Goal: Task Accomplishment & Management: Manage account settings

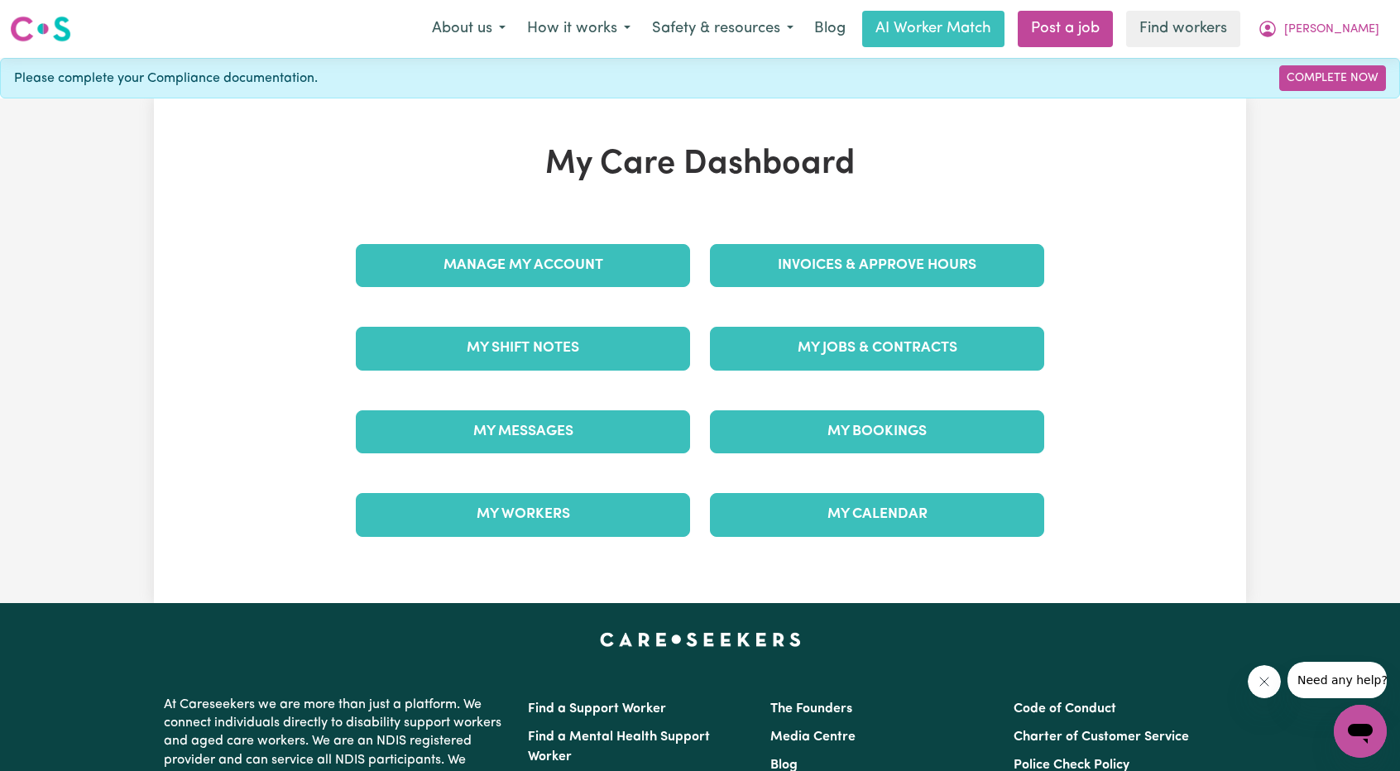
click at [846, 227] on div "Invoices & Approve Hours" at bounding box center [877, 265] width 354 height 83
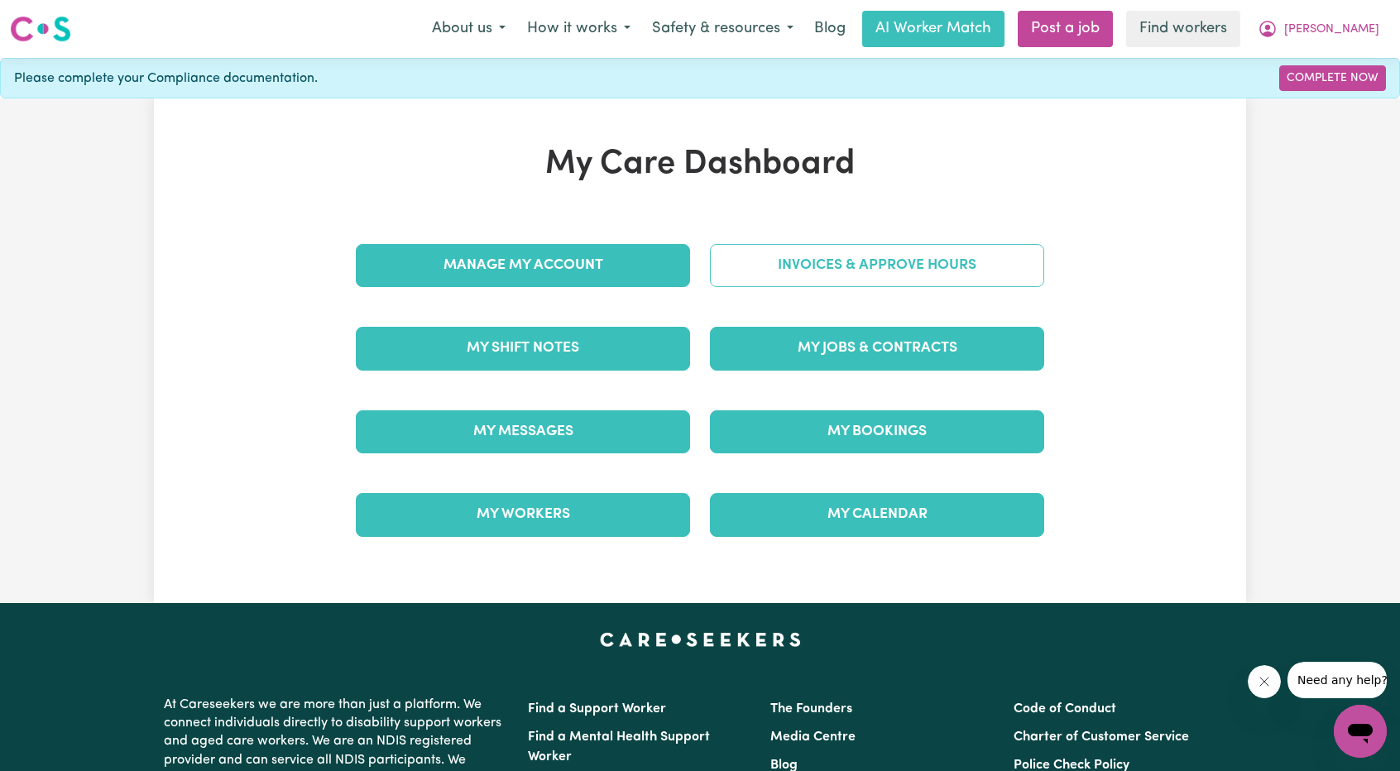
click at [787, 282] on link "Invoices & Approve Hours" at bounding box center [877, 265] width 334 height 43
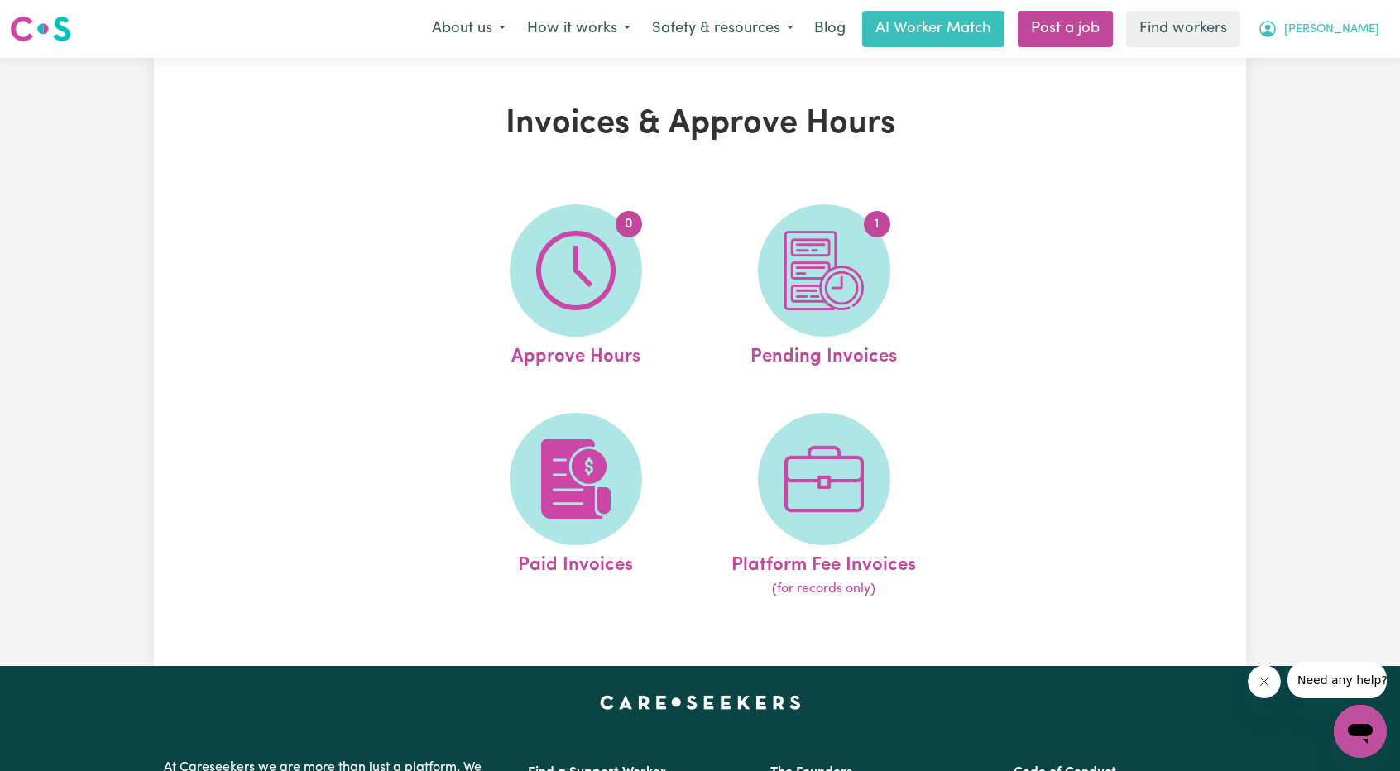
click at [1330, 15] on button "[PERSON_NAME]" at bounding box center [1318, 29] width 143 height 35
click at [1331, 67] on link "My Dashboard" at bounding box center [1323, 64] width 131 height 31
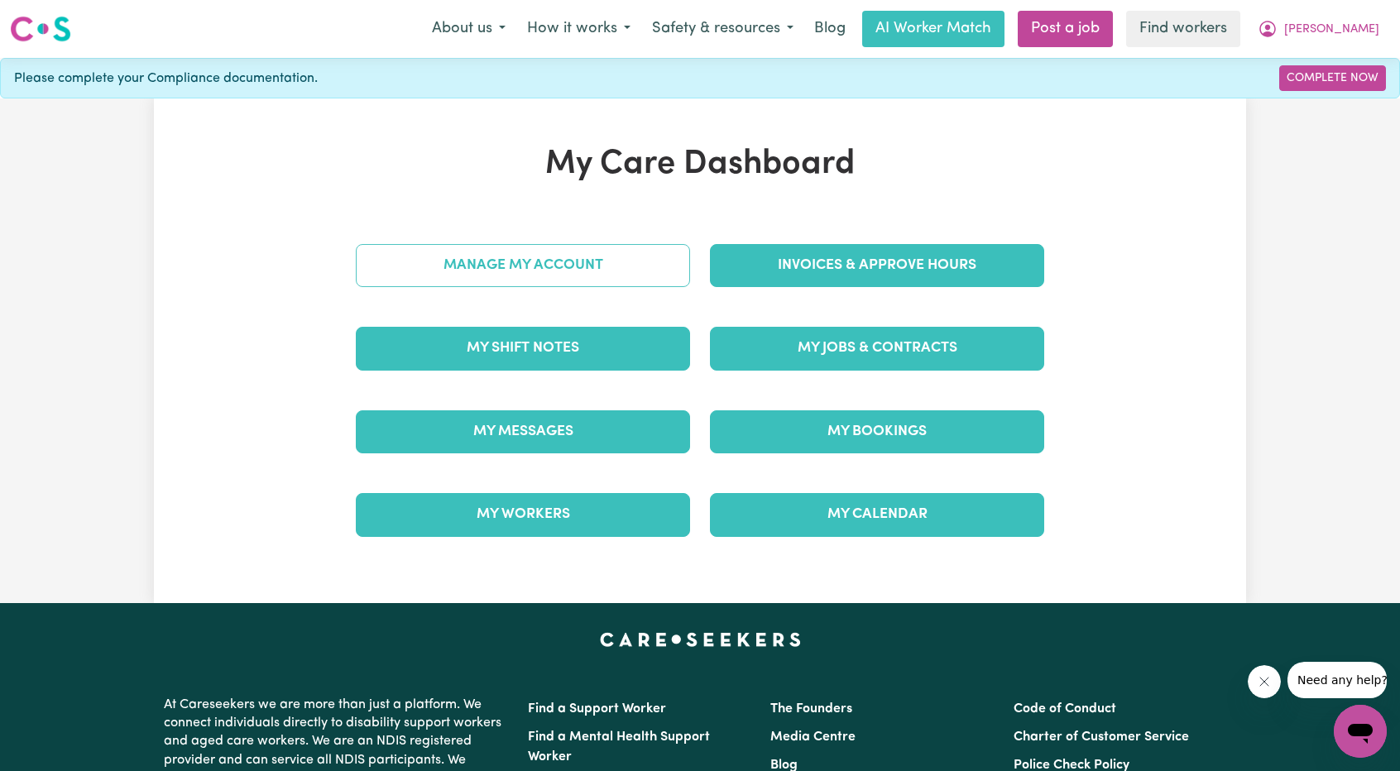
click at [605, 270] on link "Manage My Account" at bounding box center [523, 265] width 334 height 43
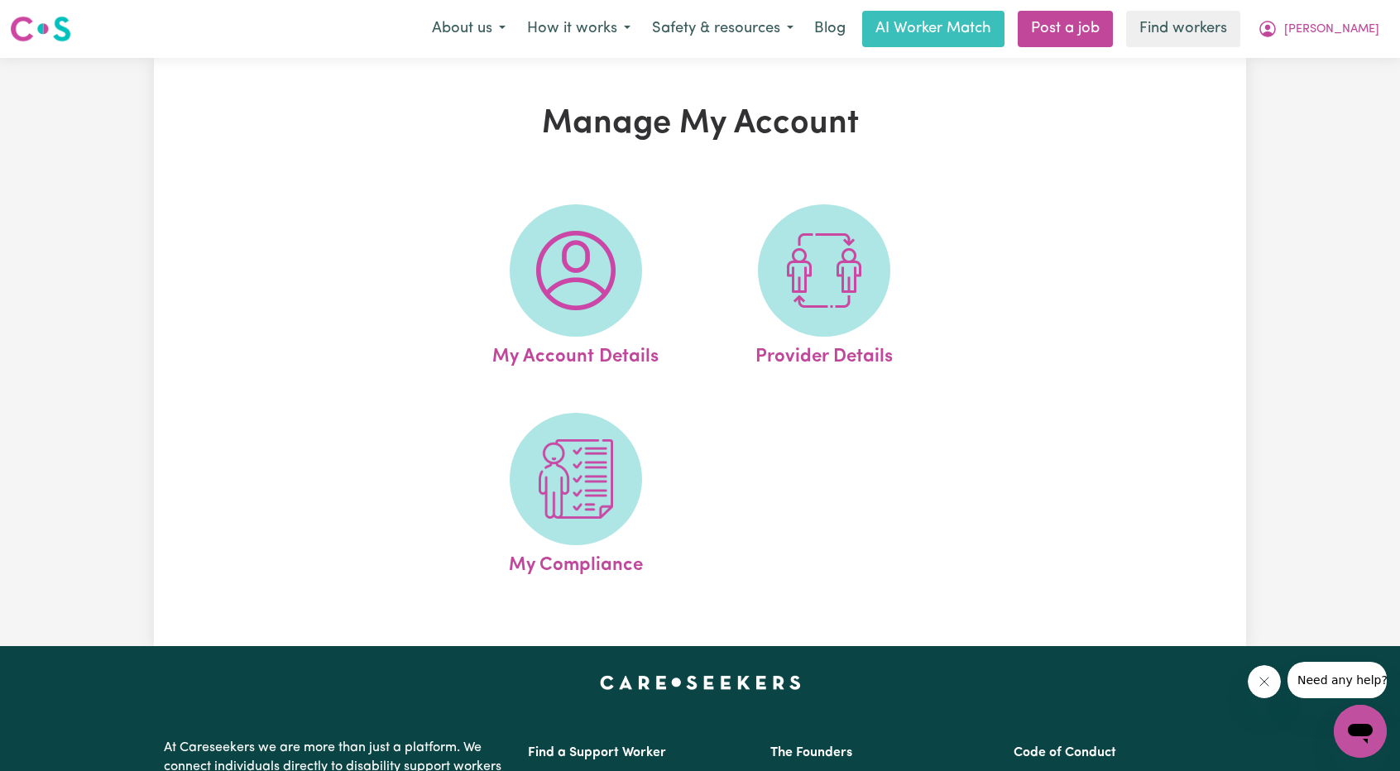
click at [882, 280] on span at bounding box center [824, 270] width 132 height 132
select select "NDIS_FUNDING_AGENCY_MANAGED"
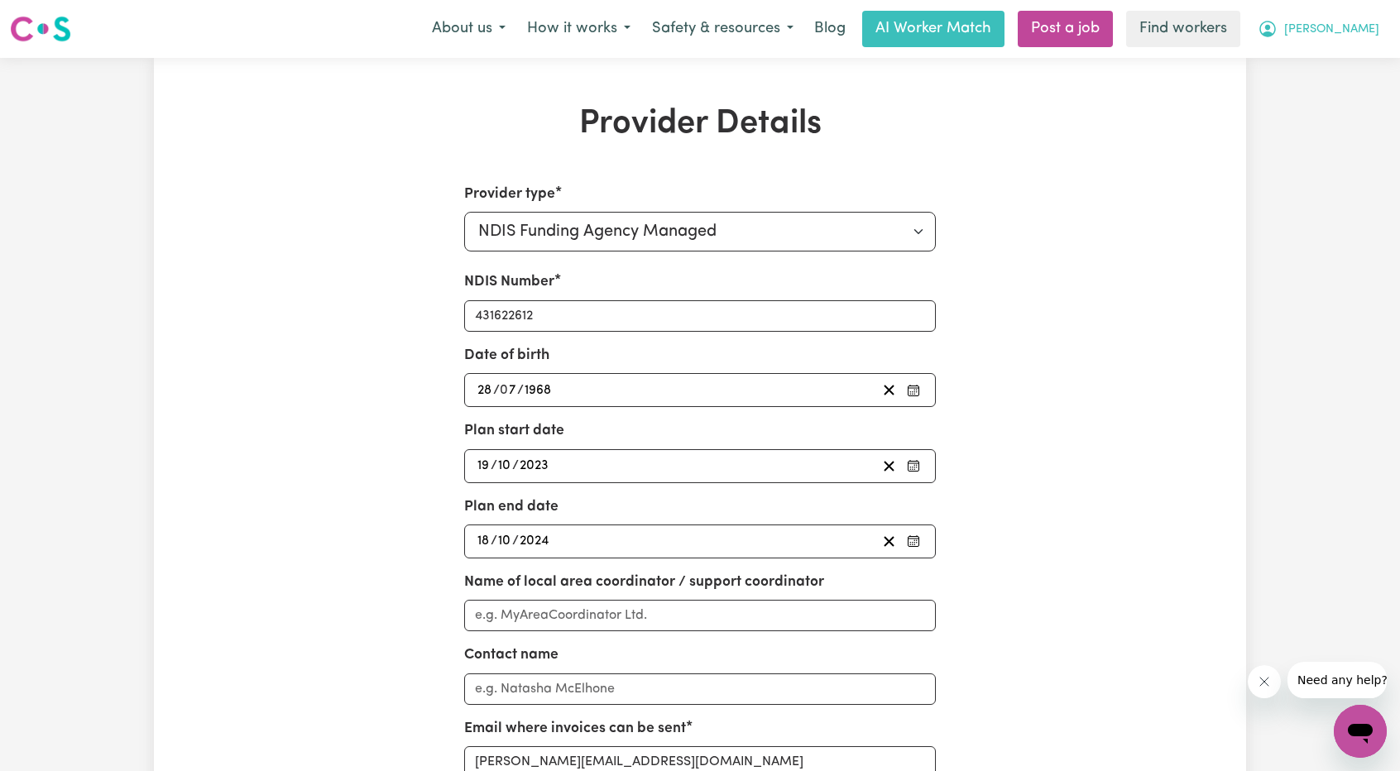
click at [1340, 37] on span "[PERSON_NAME]" at bounding box center [1331, 30] width 95 height 18
click at [1316, 59] on link "My Dashboard" at bounding box center [1323, 64] width 131 height 31
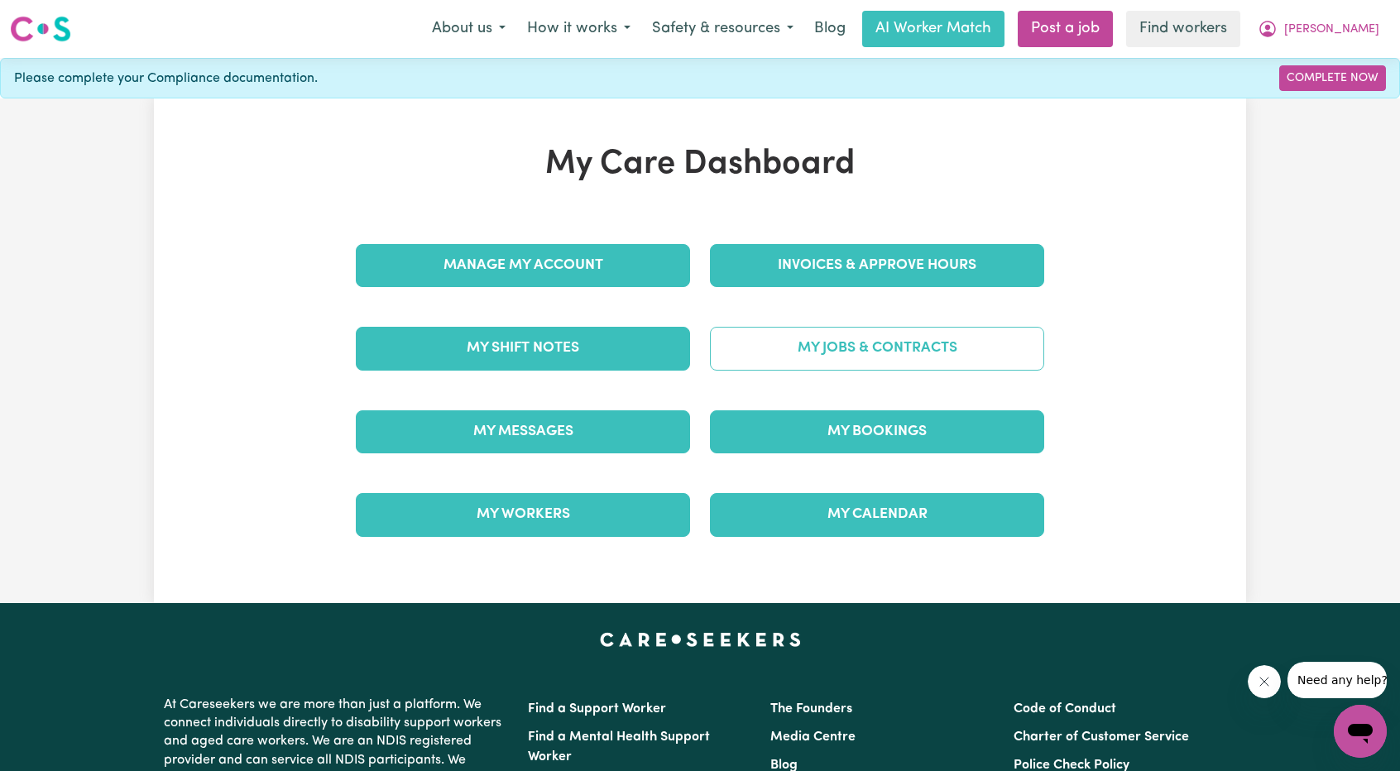
click at [922, 341] on link "My Jobs & Contracts" at bounding box center [877, 348] width 334 height 43
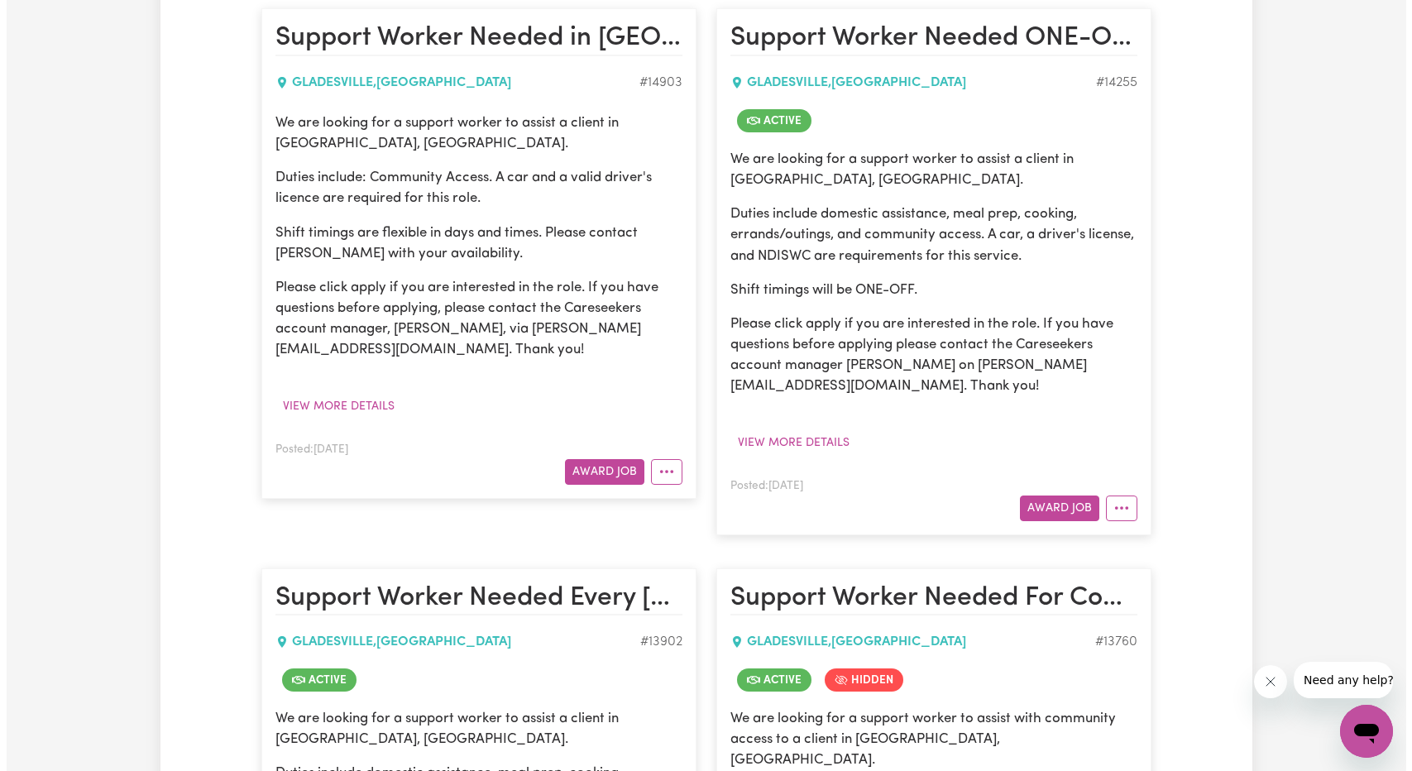
scroll to position [414, 0]
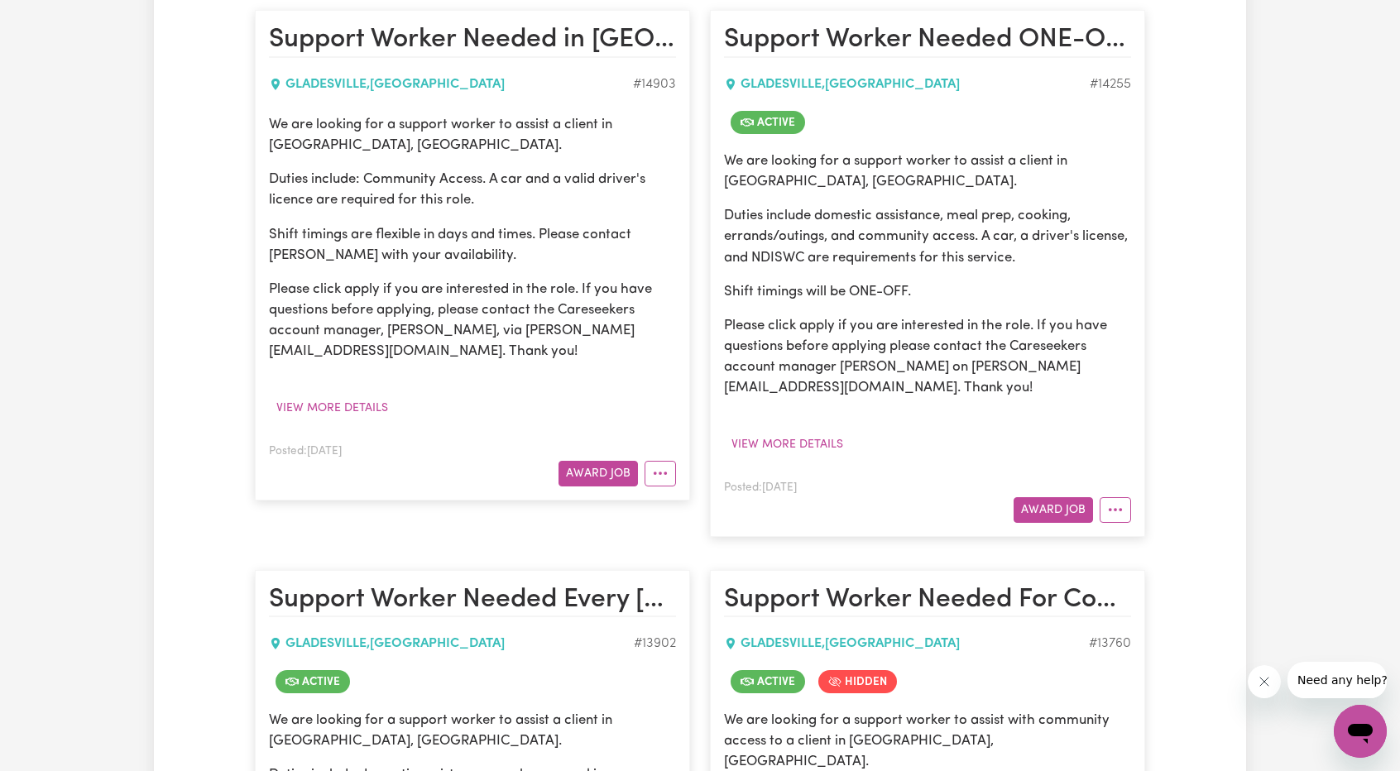
click at [1120, 488] on div "Posted: [DATE] Award Job" at bounding box center [927, 499] width 407 height 45
click at [1123, 499] on button "More options" at bounding box center [1114, 510] width 31 height 26
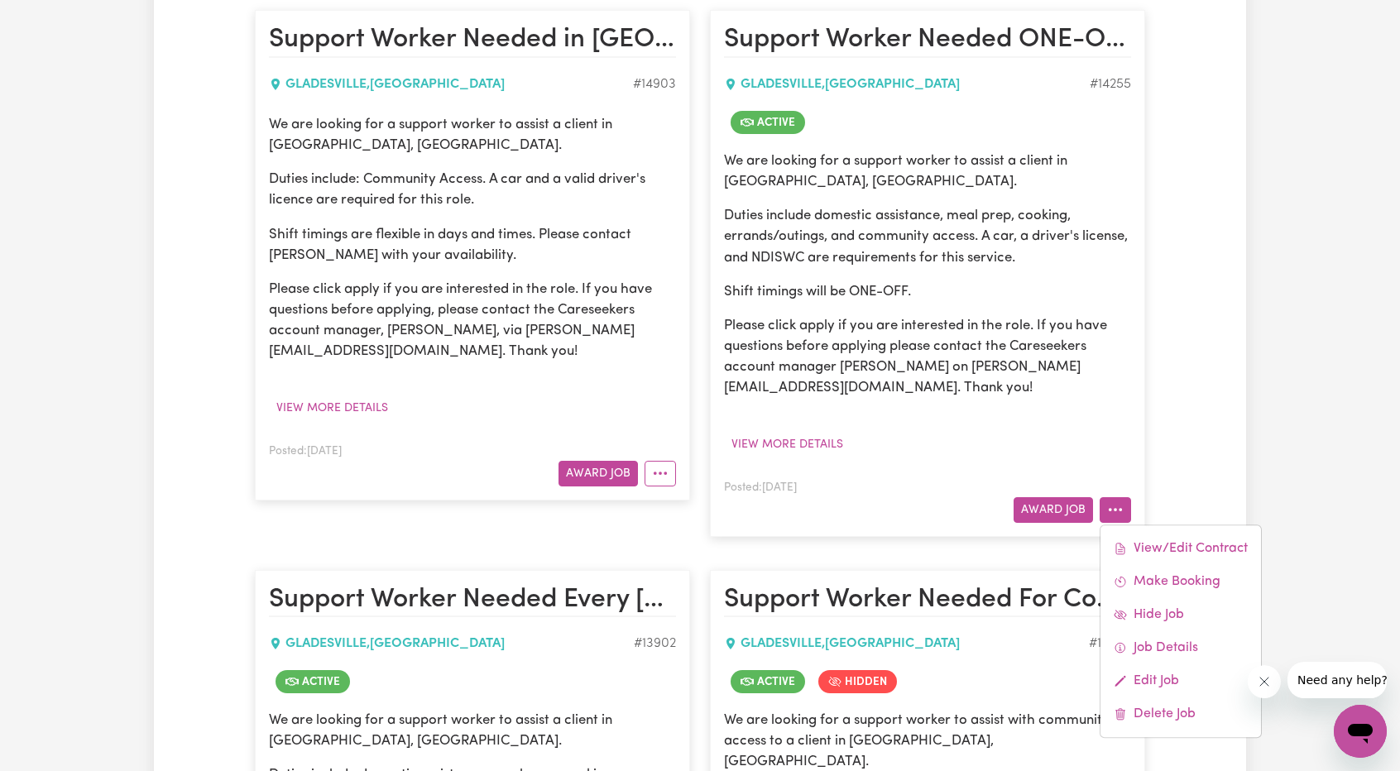
click at [1135, 524] on div "View/Edit [DEMOGRAPHIC_DATA] Make Booking Hide Job Job Details Edit Job Delete …" at bounding box center [1180, 630] width 162 height 213
click at [1137, 534] on link "View/Edit Contract" at bounding box center [1180, 548] width 160 height 33
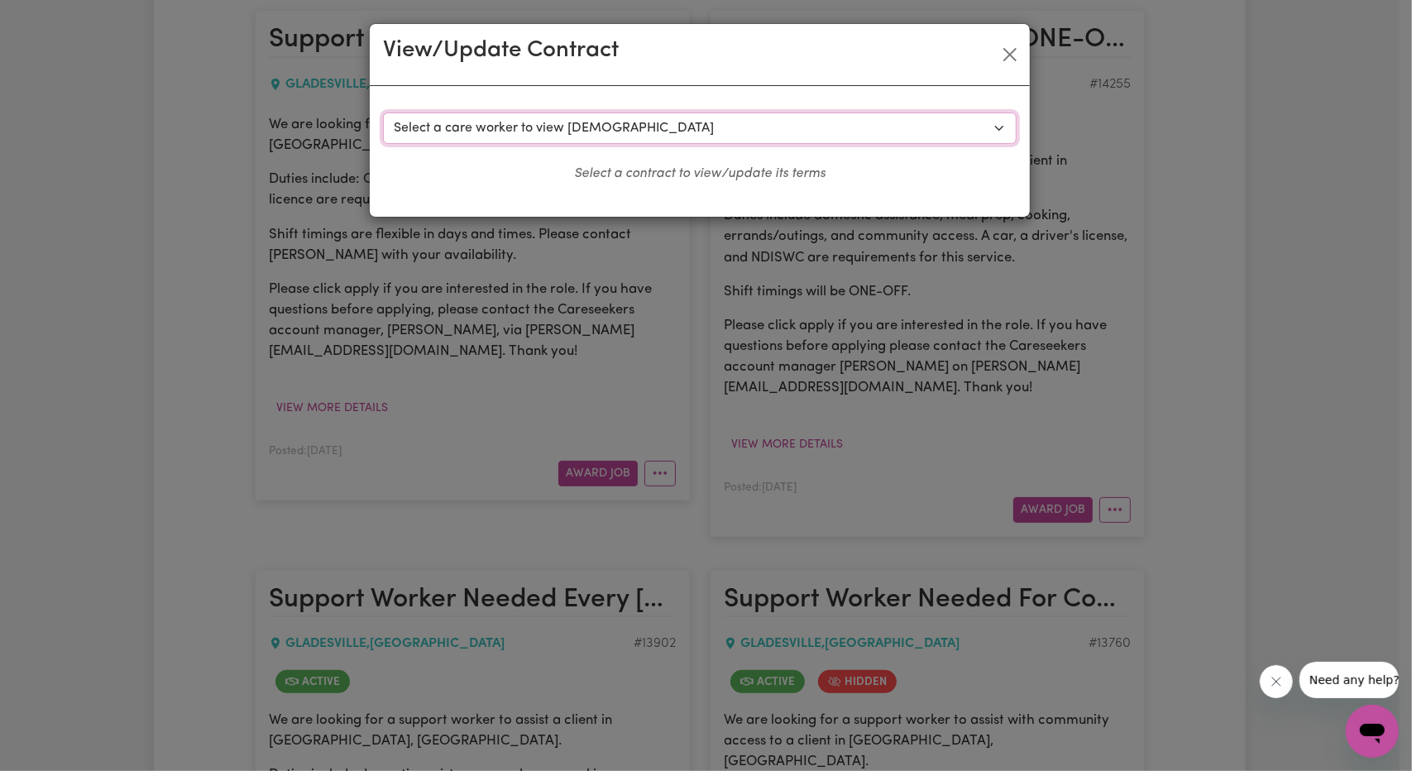
click at [824, 136] on select "Select a care worker to view [DEMOGRAPHIC_DATA] #10153 - [PERSON_NAME] (contrac…" at bounding box center [700, 128] width 634 height 31
select select "9765"
click at [383, 113] on select "Select a care worker to view [DEMOGRAPHIC_DATA] #10153 - [PERSON_NAME] (contrac…" at bounding box center [700, 128] width 634 height 31
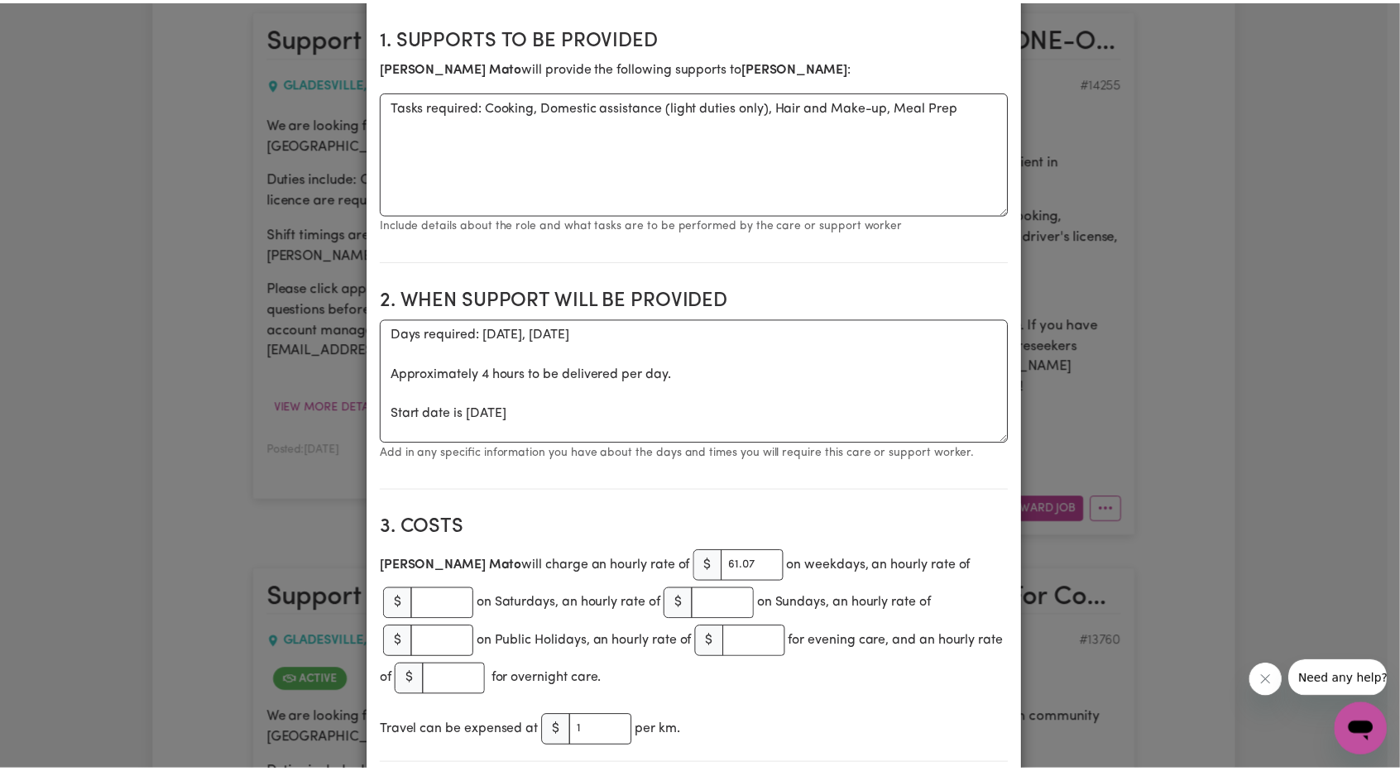
scroll to position [0, 0]
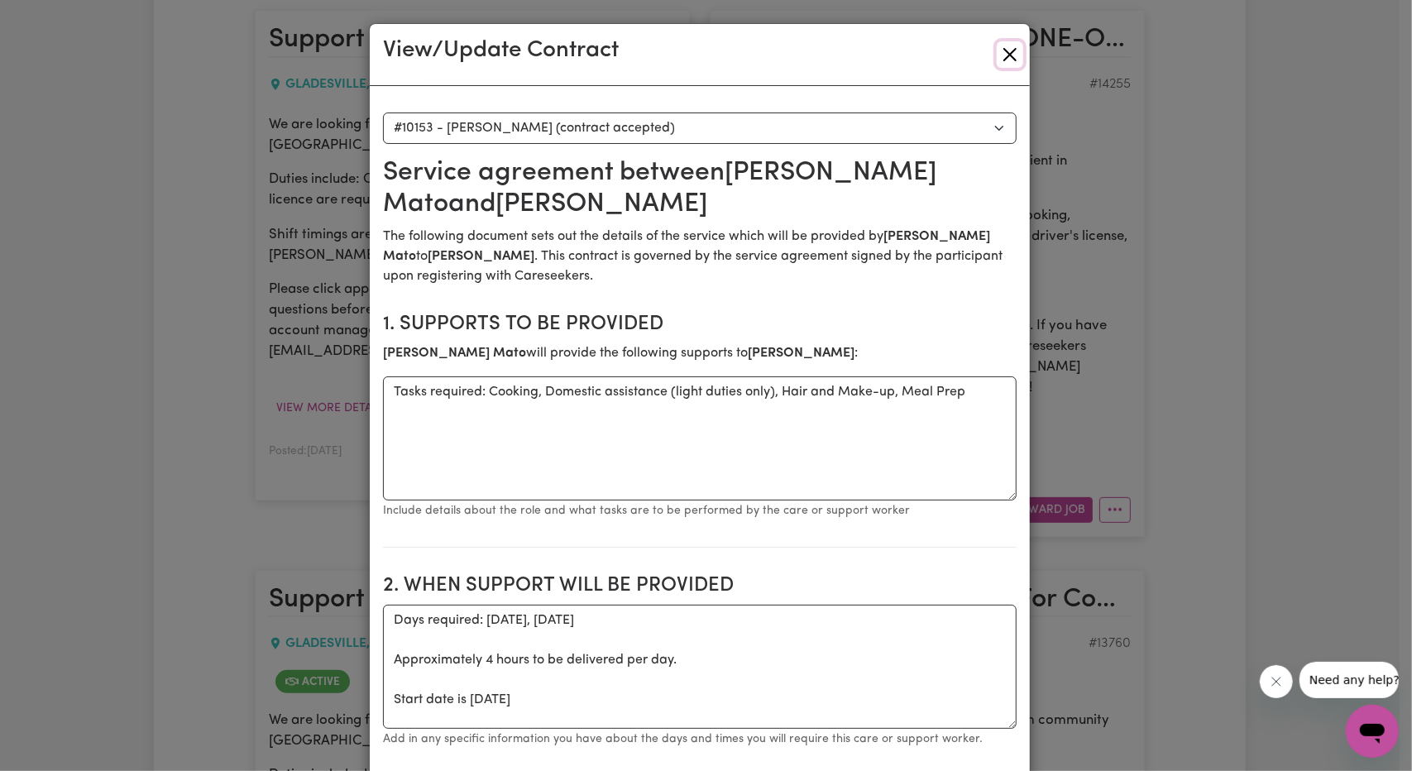
click at [1006, 54] on button "Close" at bounding box center [1010, 54] width 26 height 26
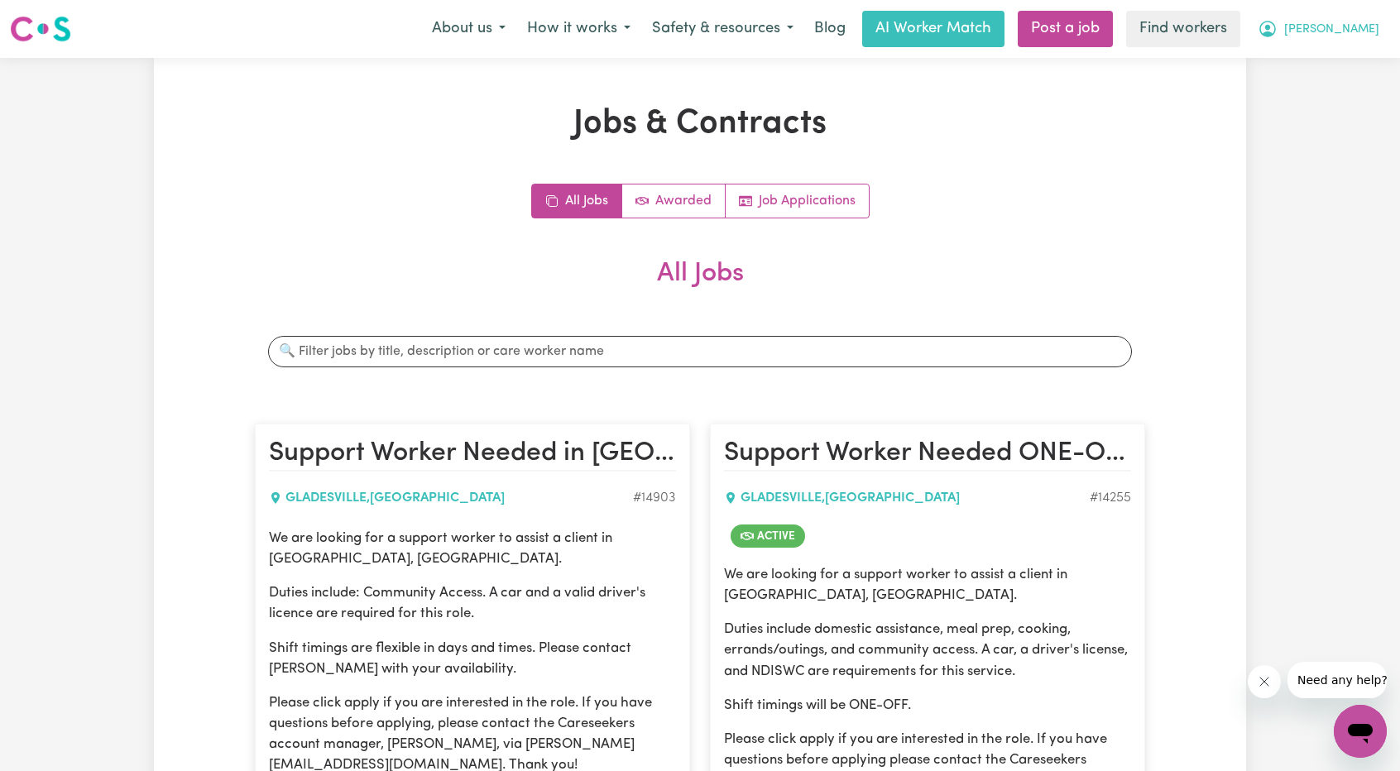
click at [1362, 35] on span "[PERSON_NAME]" at bounding box center [1331, 30] width 95 height 18
click at [1326, 89] on link "Logout" at bounding box center [1323, 94] width 131 height 31
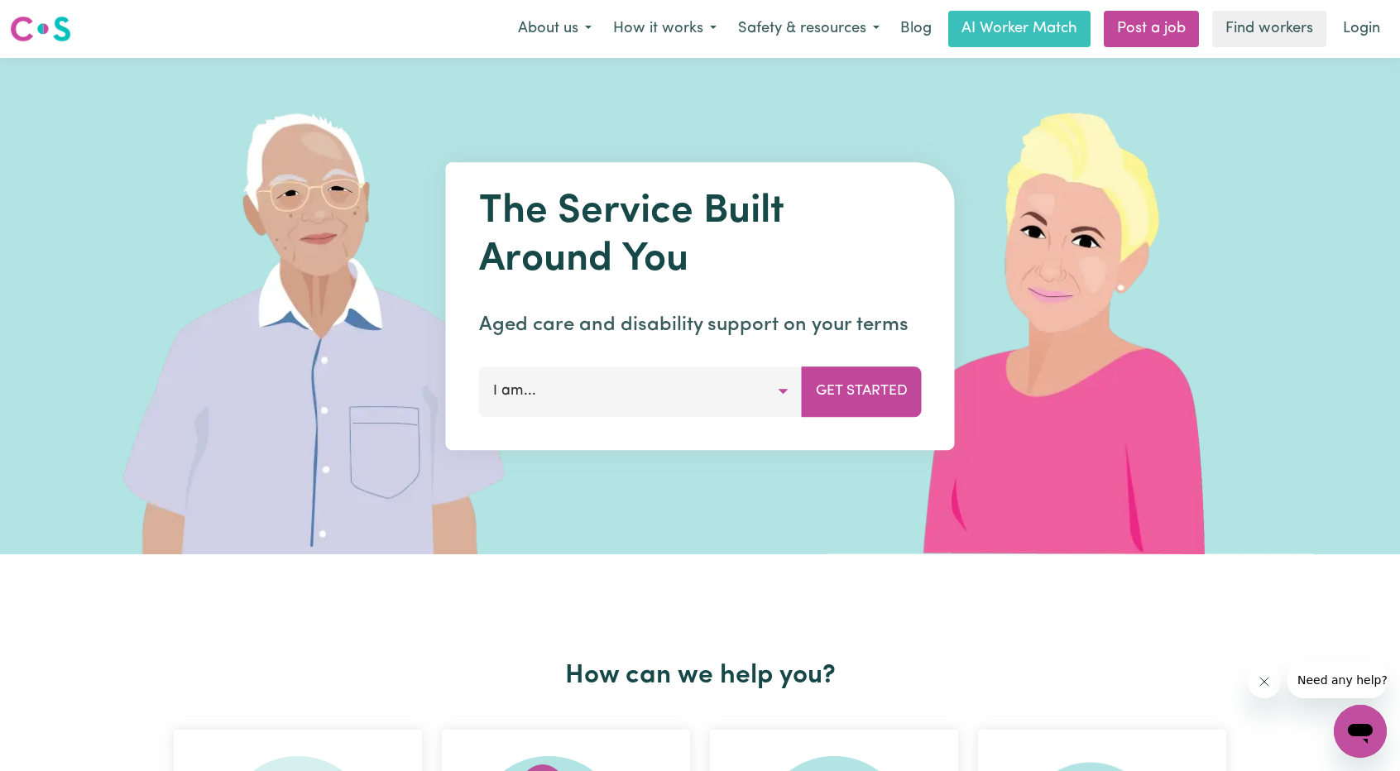
click at [1355, 21] on link "Login" at bounding box center [1361, 29] width 57 height 36
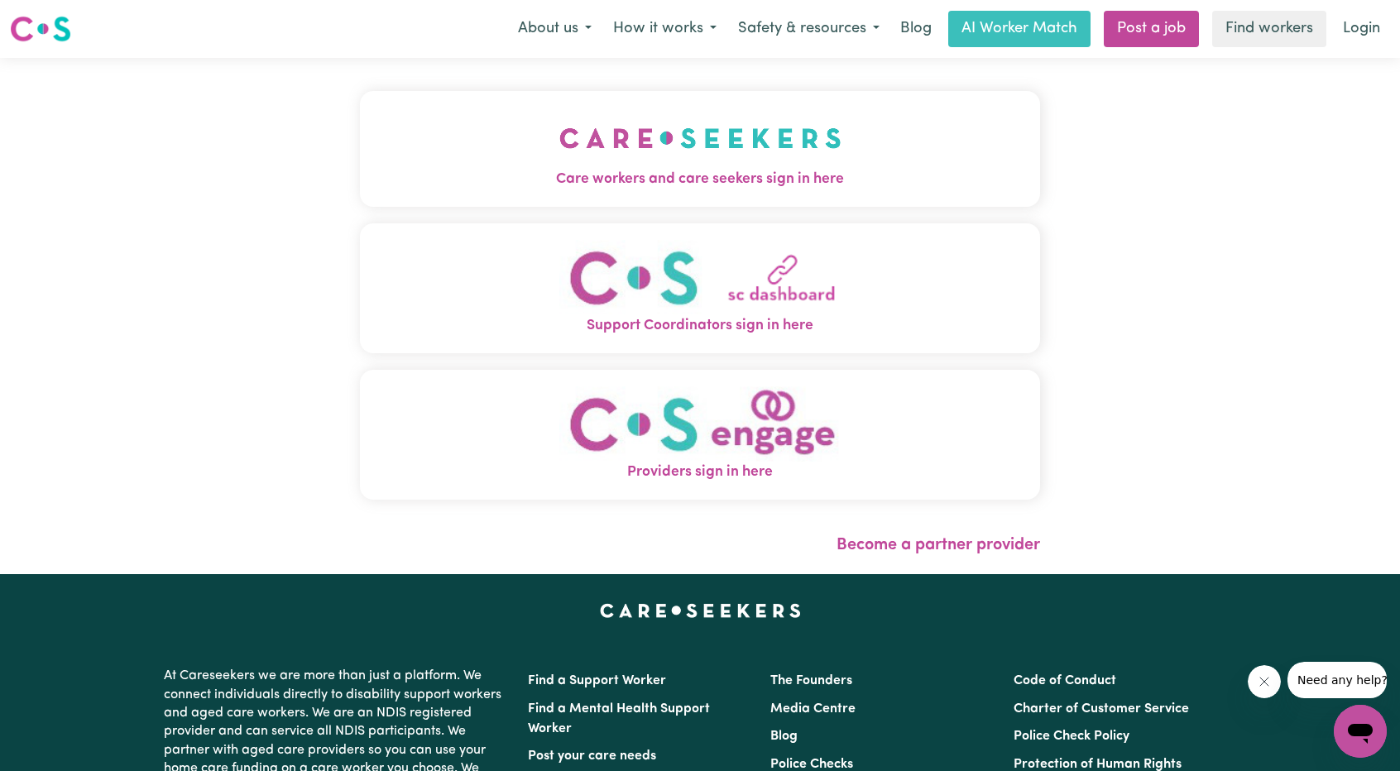
click at [607, 160] on img "Care workers and care seekers sign in here" at bounding box center [700, 138] width 282 height 61
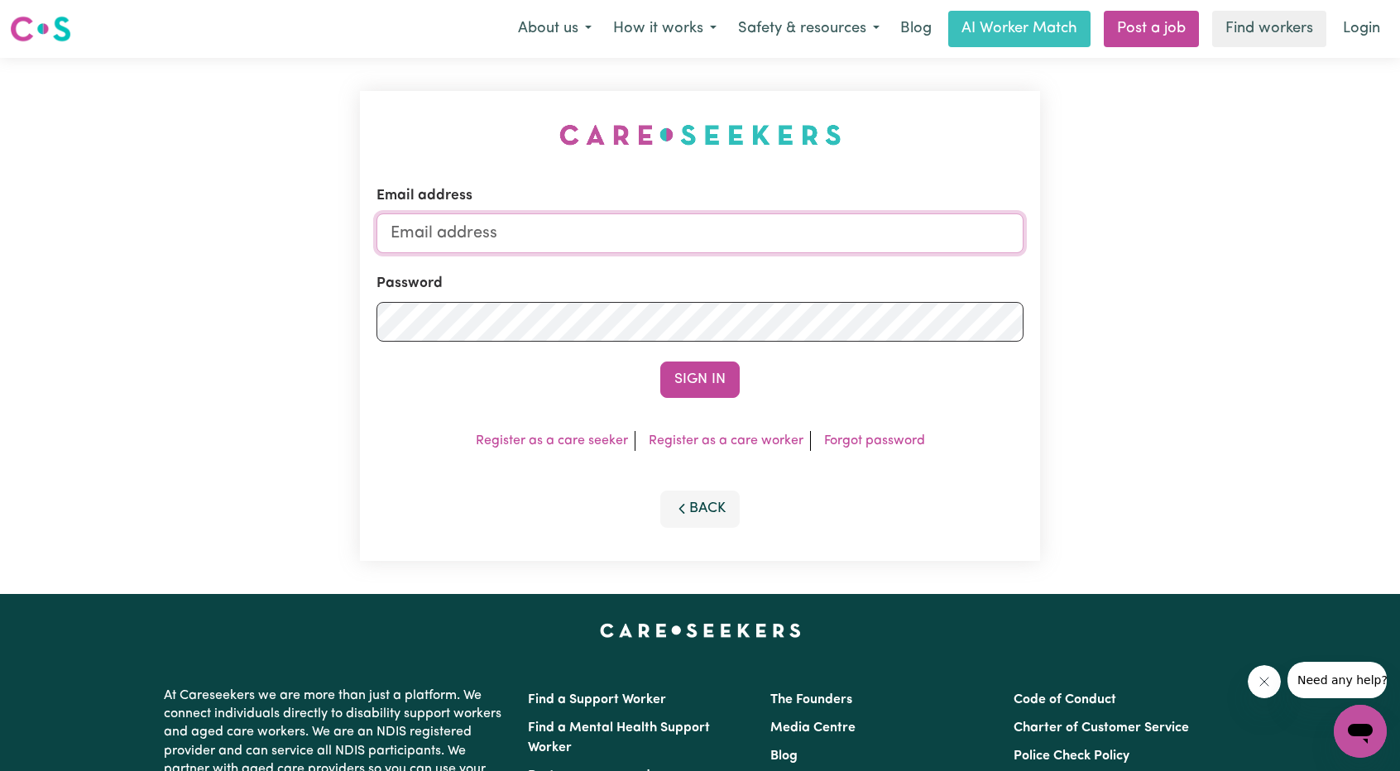
click at [662, 242] on input "Email address" at bounding box center [699, 233] width 647 height 40
drag, startPoint x: 476, startPoint y: 236, endPoint x: 803, endPoint y: 255, distance: 327.3
click at [800, 256] on form "Email address [EMAIL_ADDRESS][PERSON_NAME][DOMAIN_NAME] Password Sign In" at bounding box center [699, 291] width 647 height 213
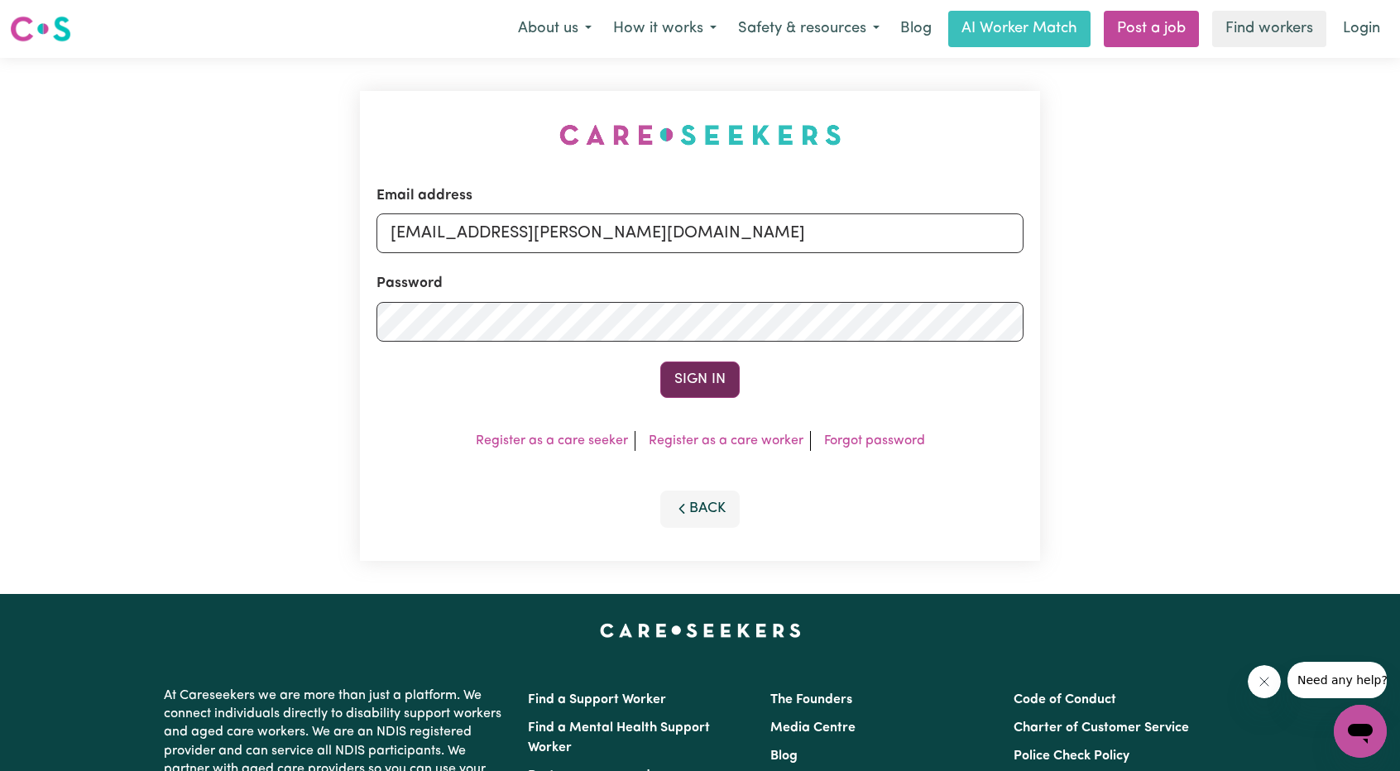
type input "[EMAIL_ADDRESS][PERSON_NAME][DOMAIN_NAME]"
click at [687, 368] on button "Sign In" at bounding box center [699, 379] width 79 height 36
